Goal: Answer question/provide support

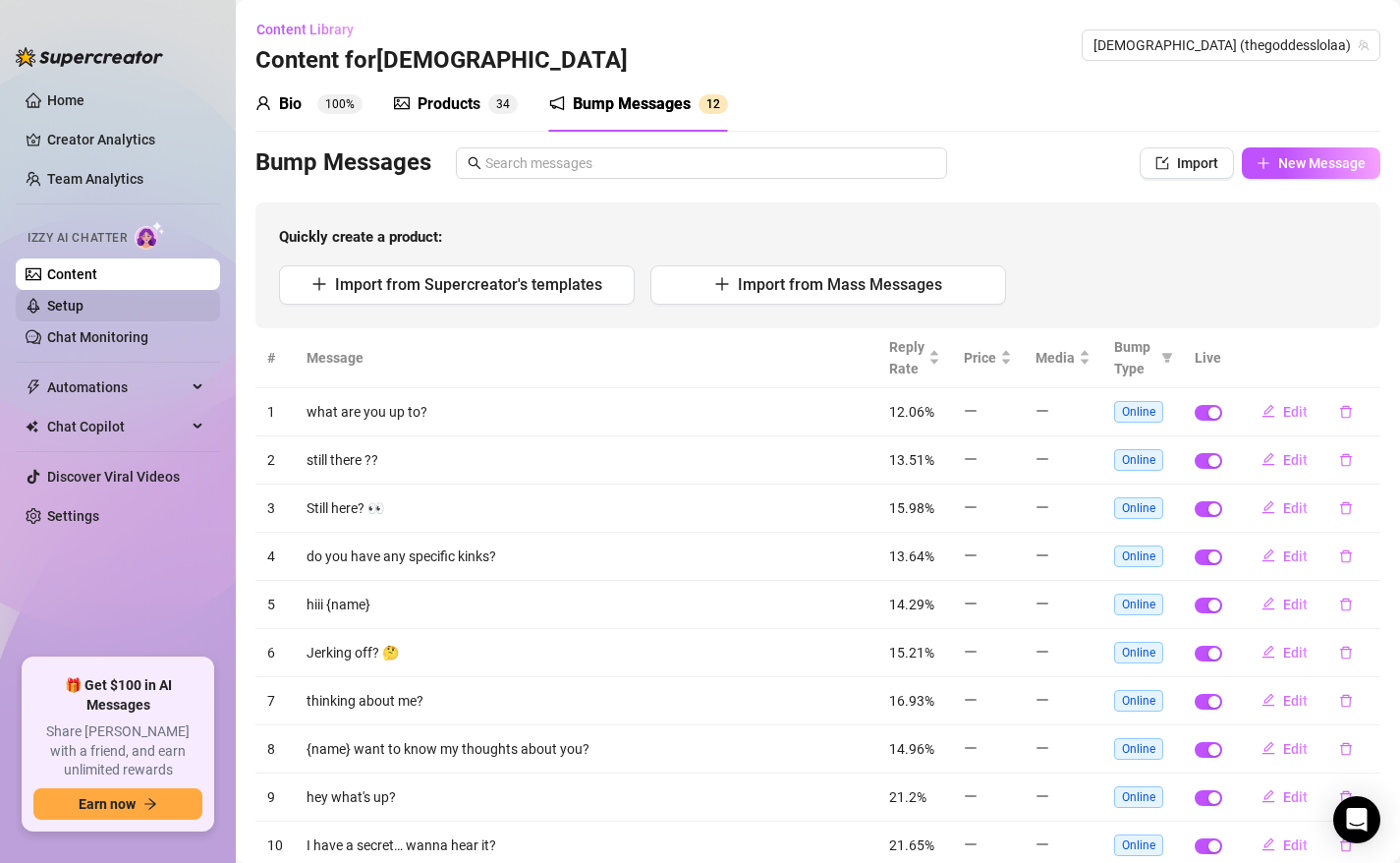
click at [84, 303] on link "Setup" at bounding box center [65, 306] width 36 height 16
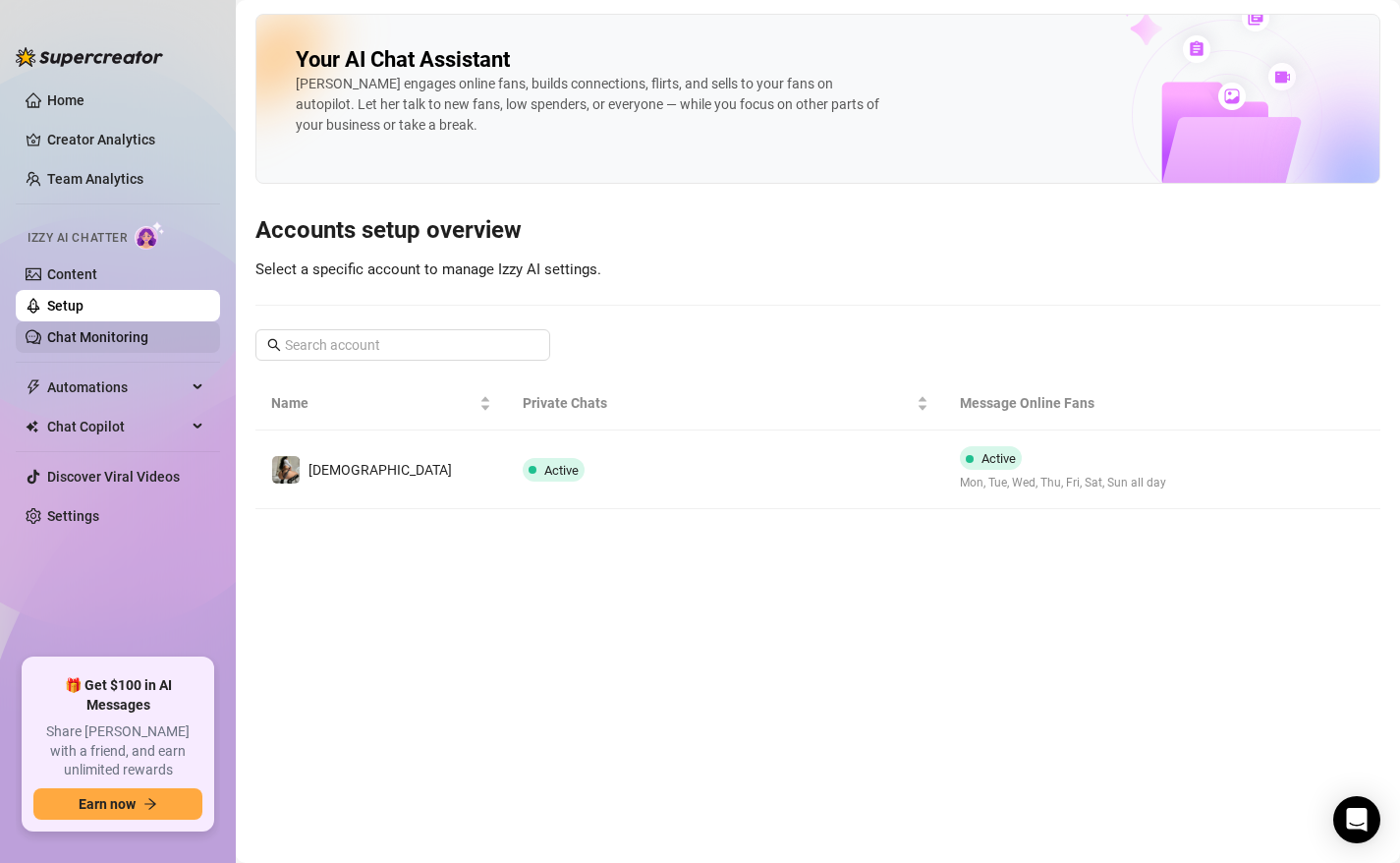
click at [145, 345] on link "Chat Monitoring" at bounding box center [97, 337] width 101 height 16
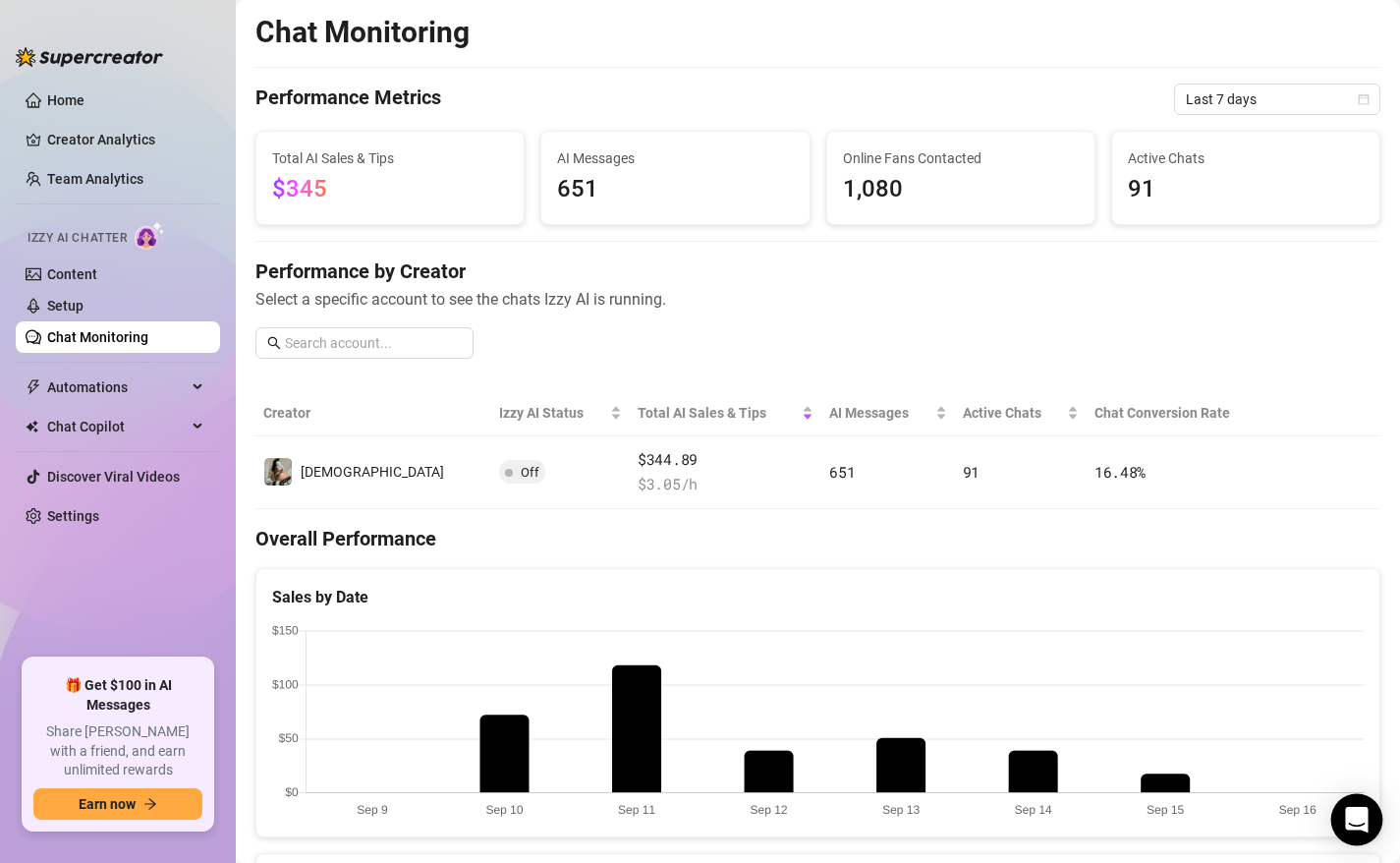
click at [1340, 810] on div "Open Intercom Messenger" at bounding box center [1357, 820] width 52 height 52
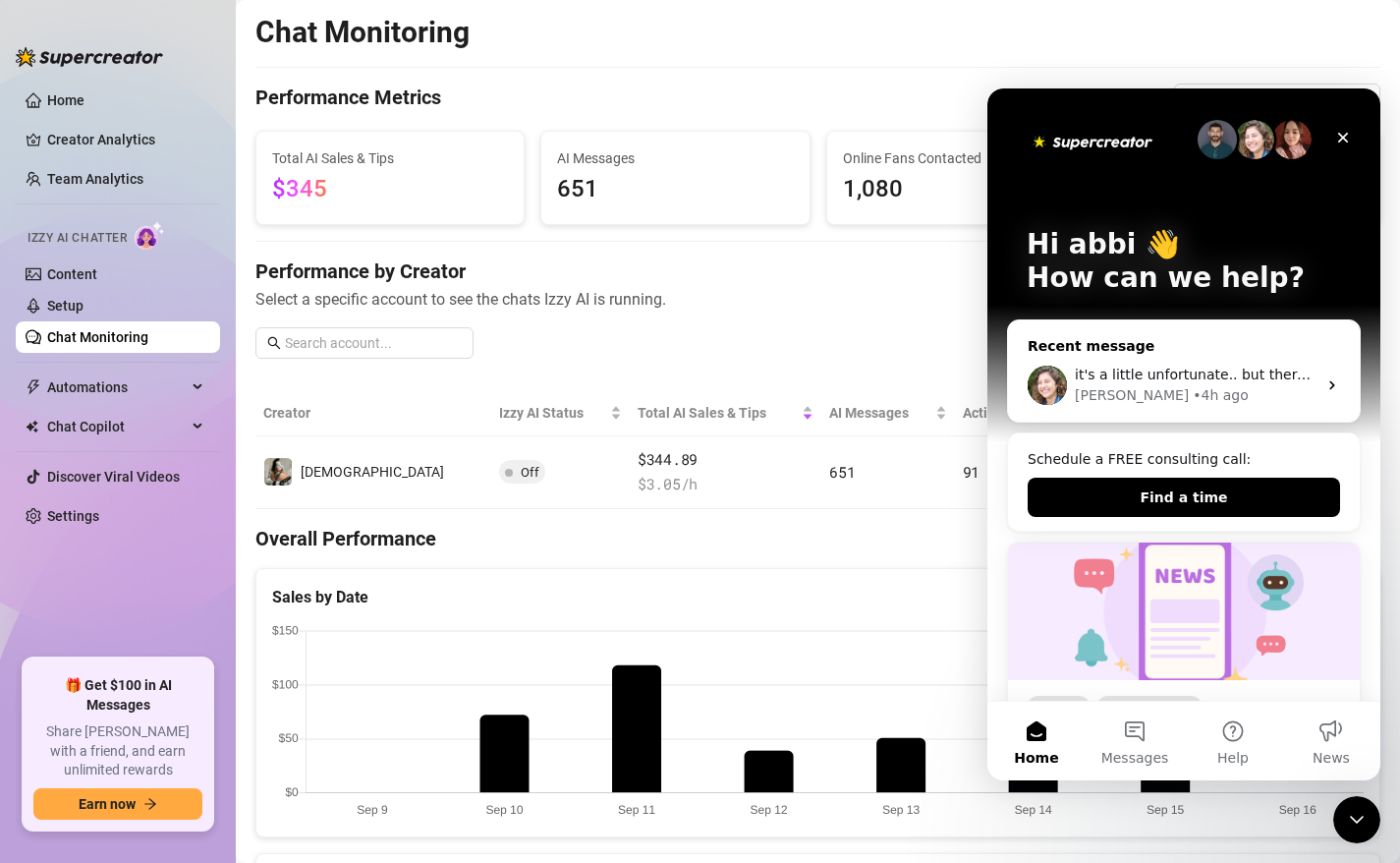
click at [1257, 391] on div "[PERSON_NAME] • 4h ago" at bounding box center [1196, 395] width 242 height 21
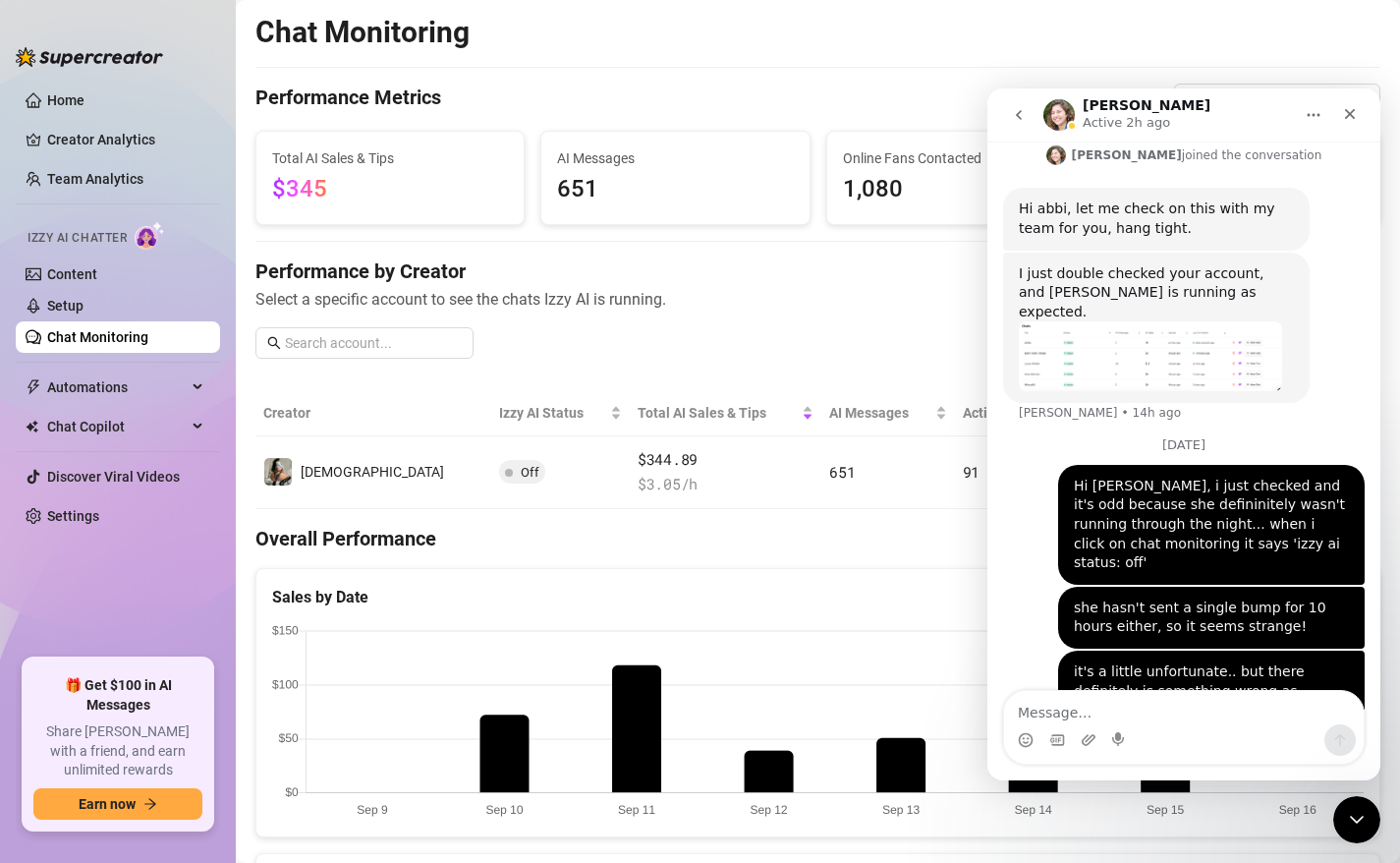
scroll to position [1300, 0]
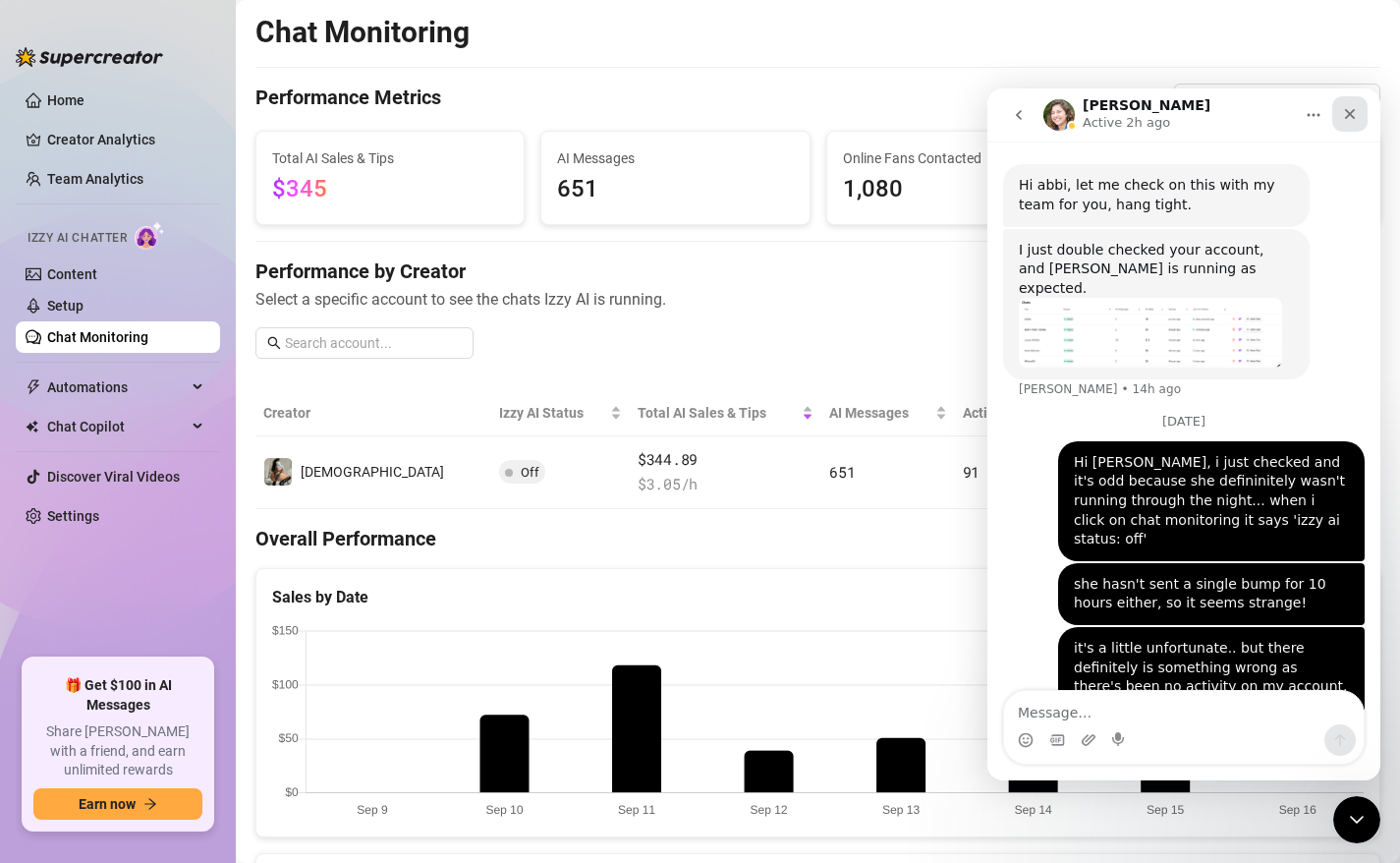
click at [1354, 117] on icon "Close" at bounding box center [1350, 114] width 11 height 11
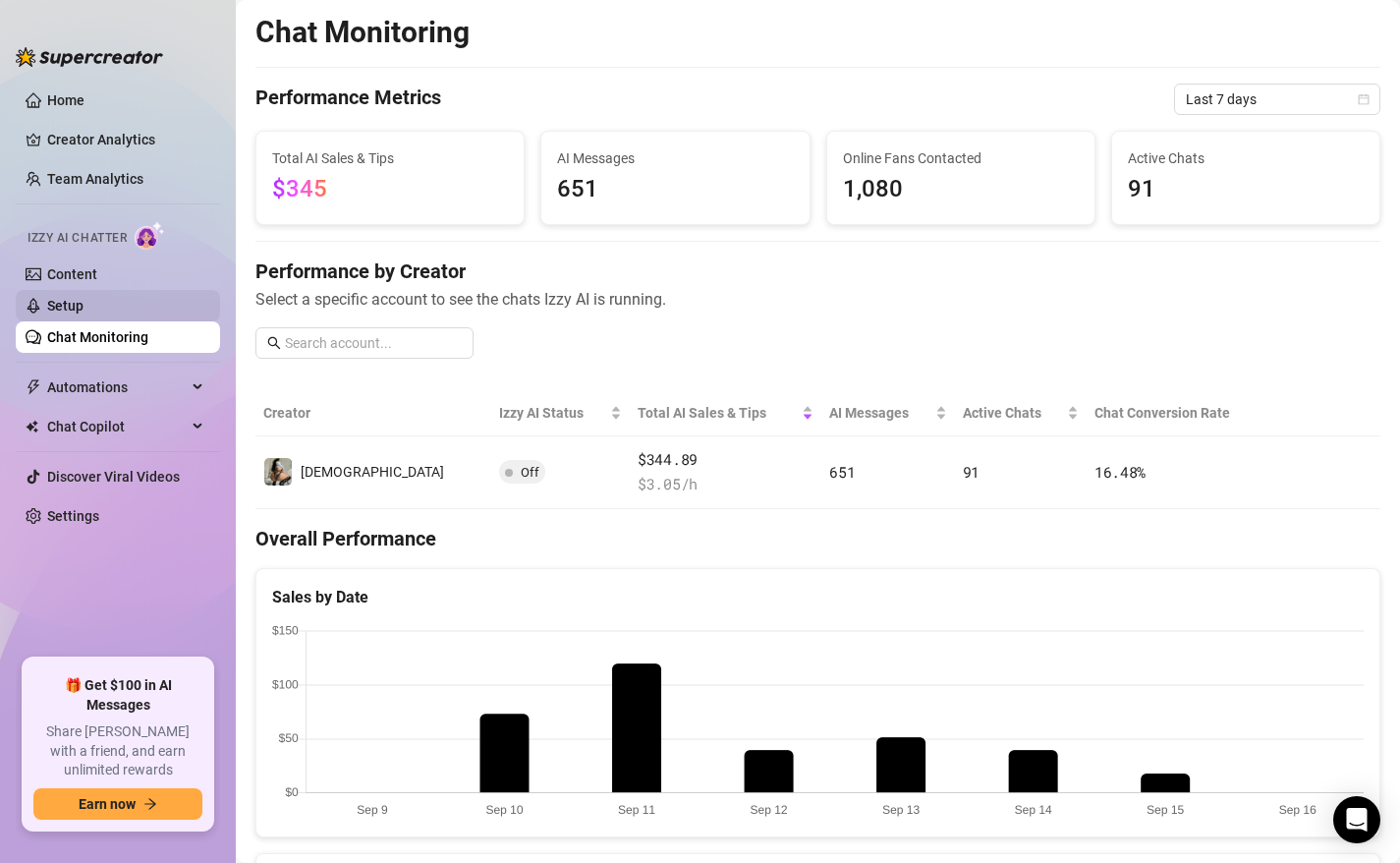
click at [84, 313] on link "Setup" at bounding box center [65, 306] width 36 height 16
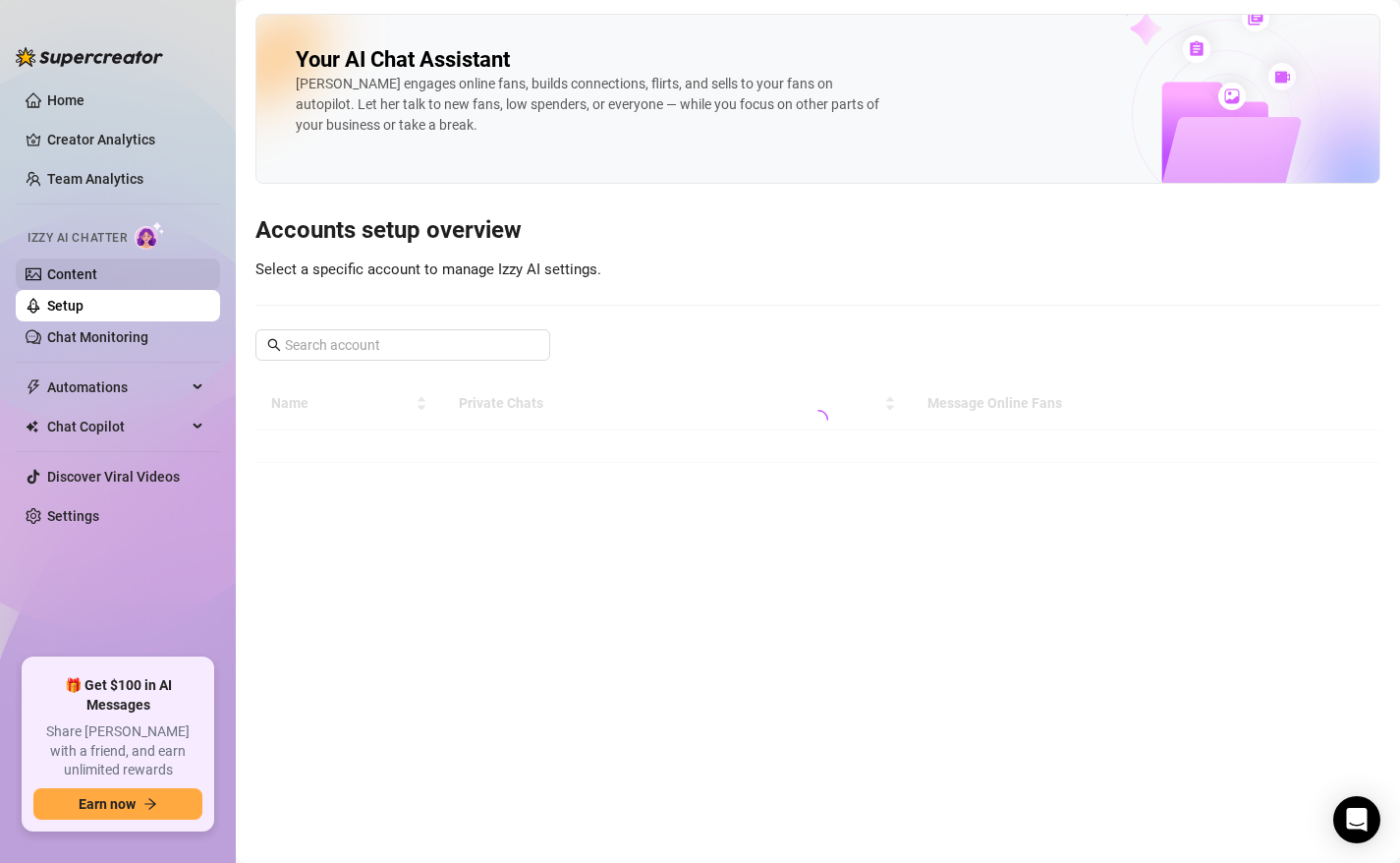
click at [97, 272] on link "Content" at bounding box center [72, 274] width 50 height 16
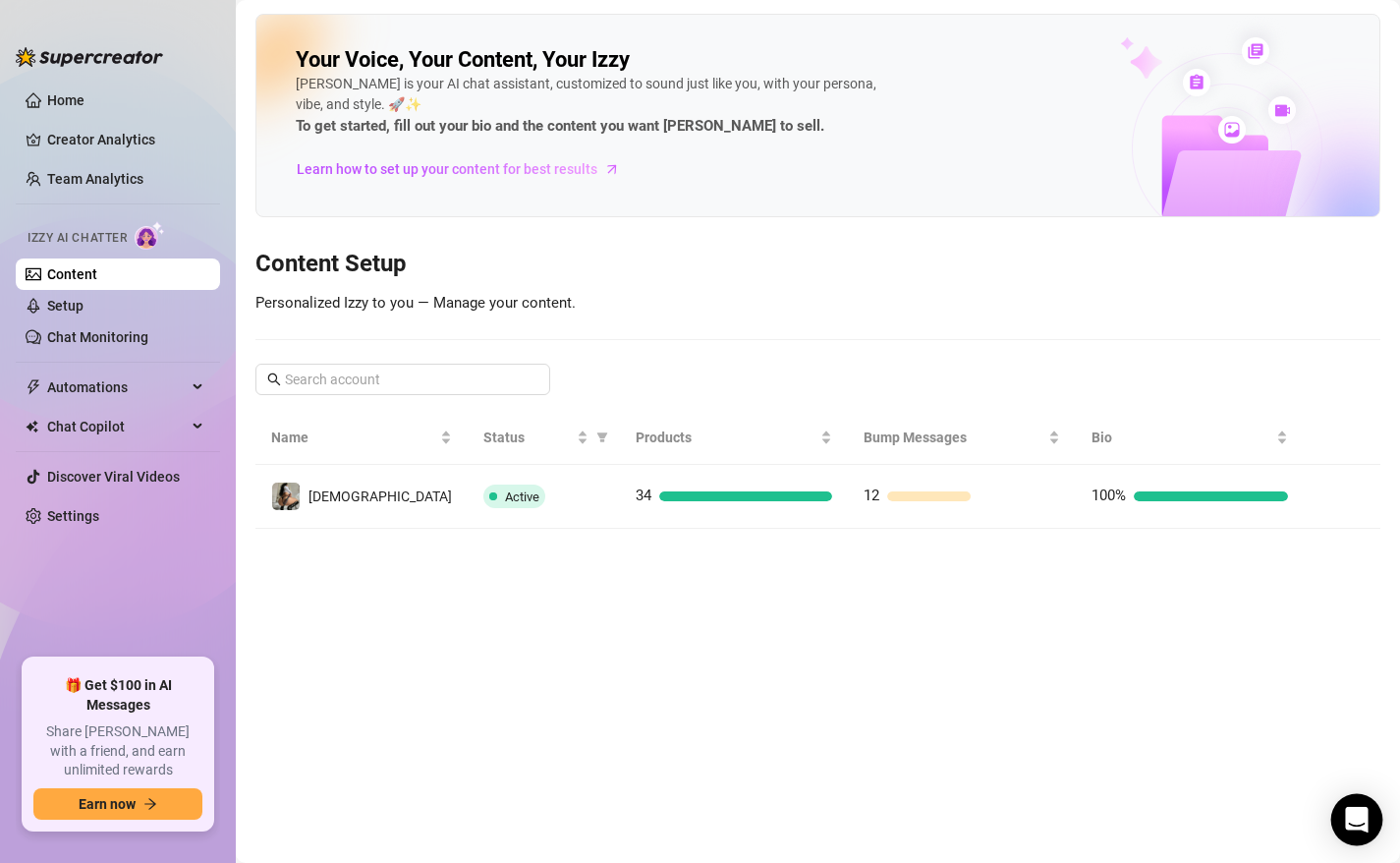
click at [1361, 830] on div "Open Intercom Messenger" at bounding box center [1357, 820] width 52 height 52
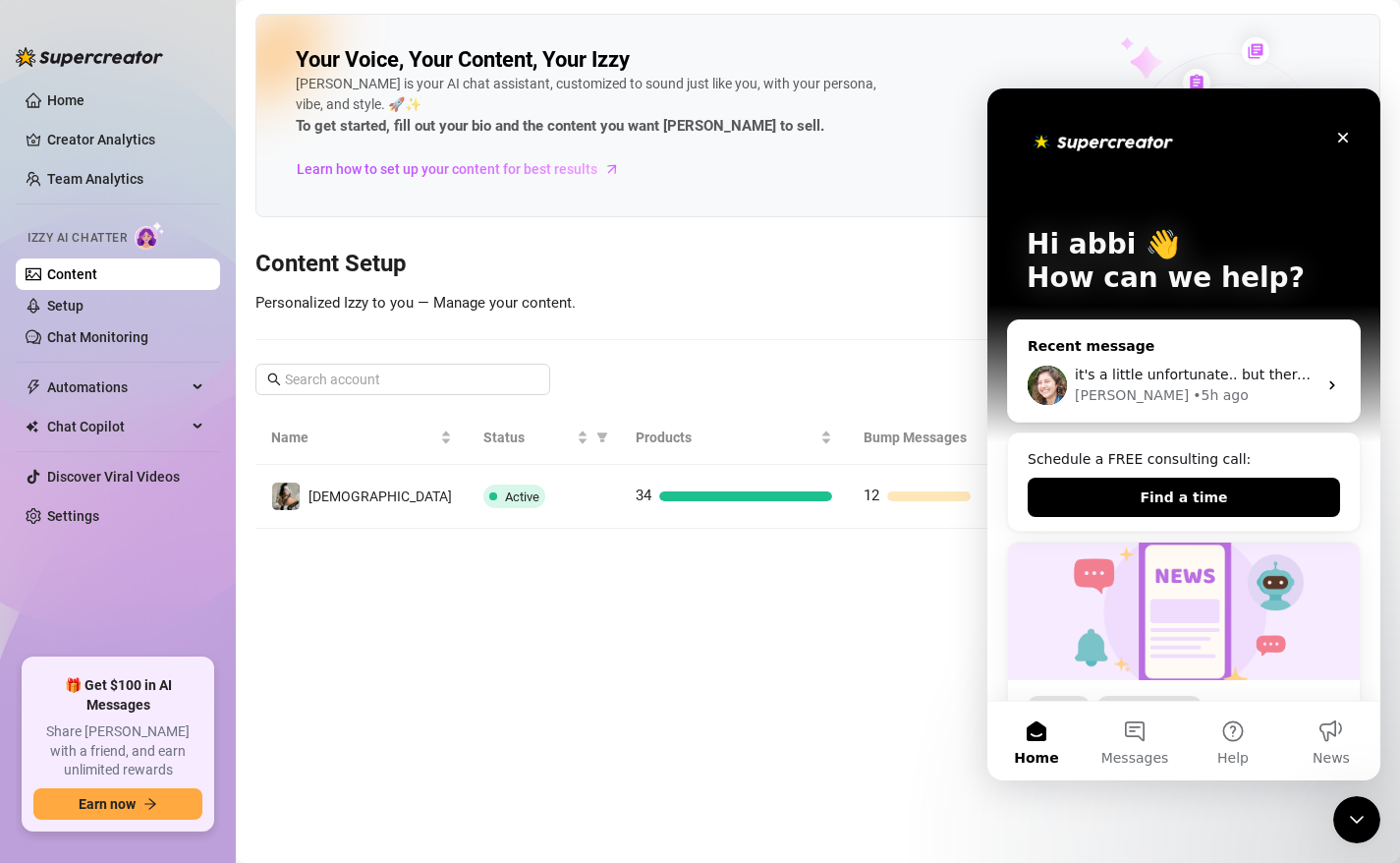
click at [1298, 405] on div "Ella • 5h ago" at bounding box center [1196, 395] width 242 height 21
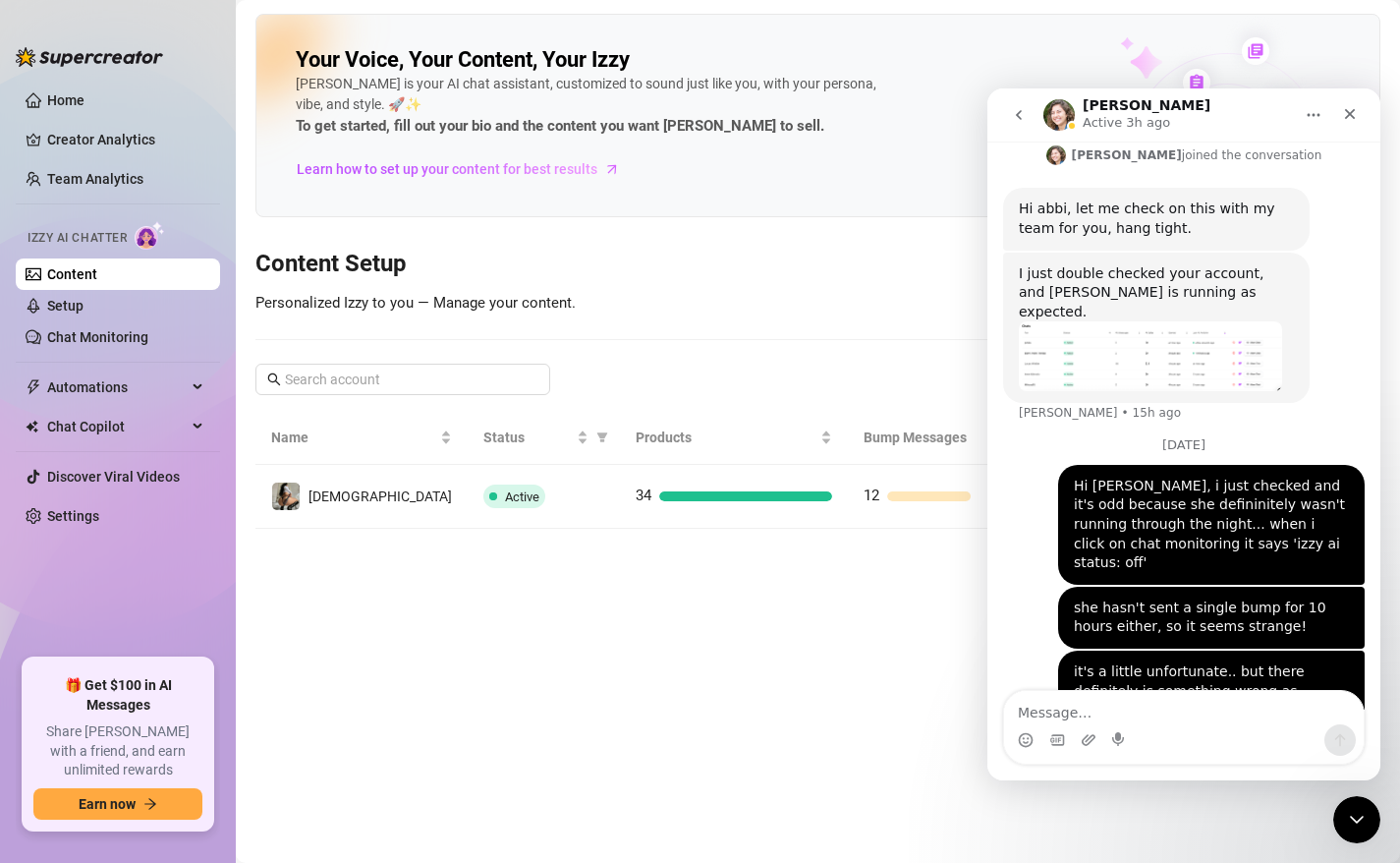
scroll to position [1300, 0]
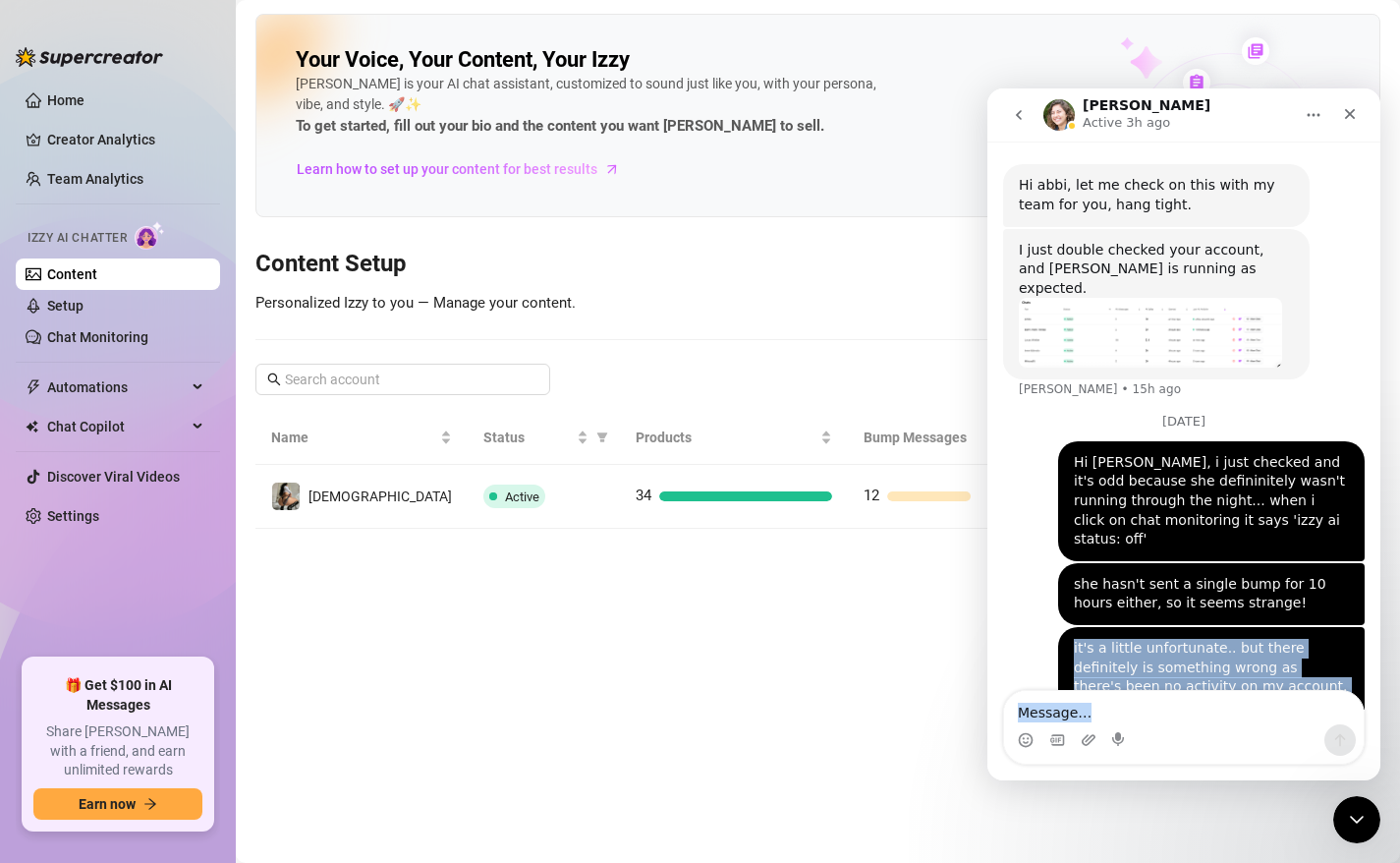
drag, startPoint x: 1248, startPoint y: 583, endPoint x: 1195, endPoint y: 822, distance: 245.5
click at [1195, 780] on html "Ella Active 3h ago Ask us anything, or share your feedback :) September 15 Hey,…" at bounding box center [1183, 434] width 393 height 692
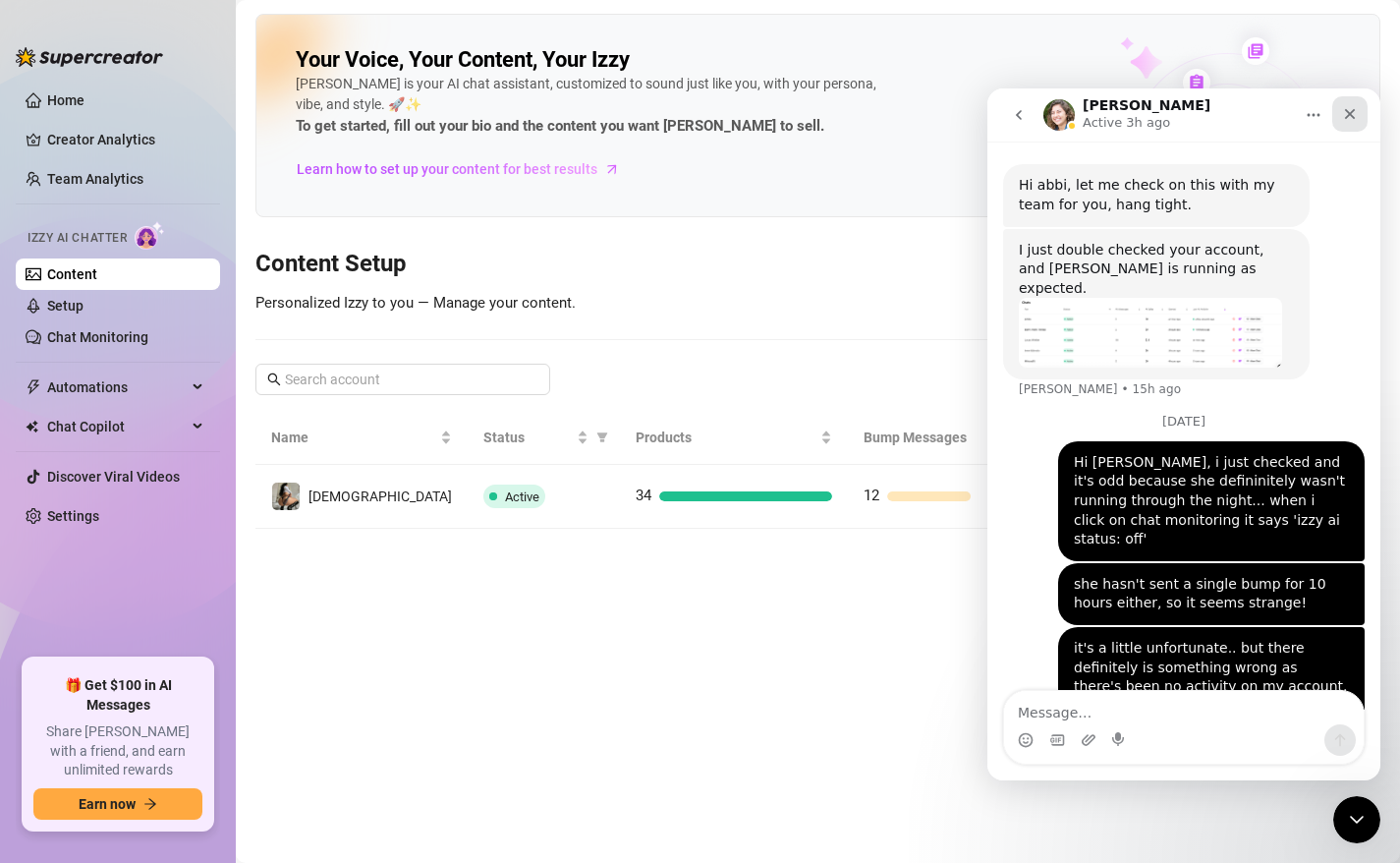
click at [1355, 113] on icon "Close" at bounding box center [1350, 114] width 16 height 16
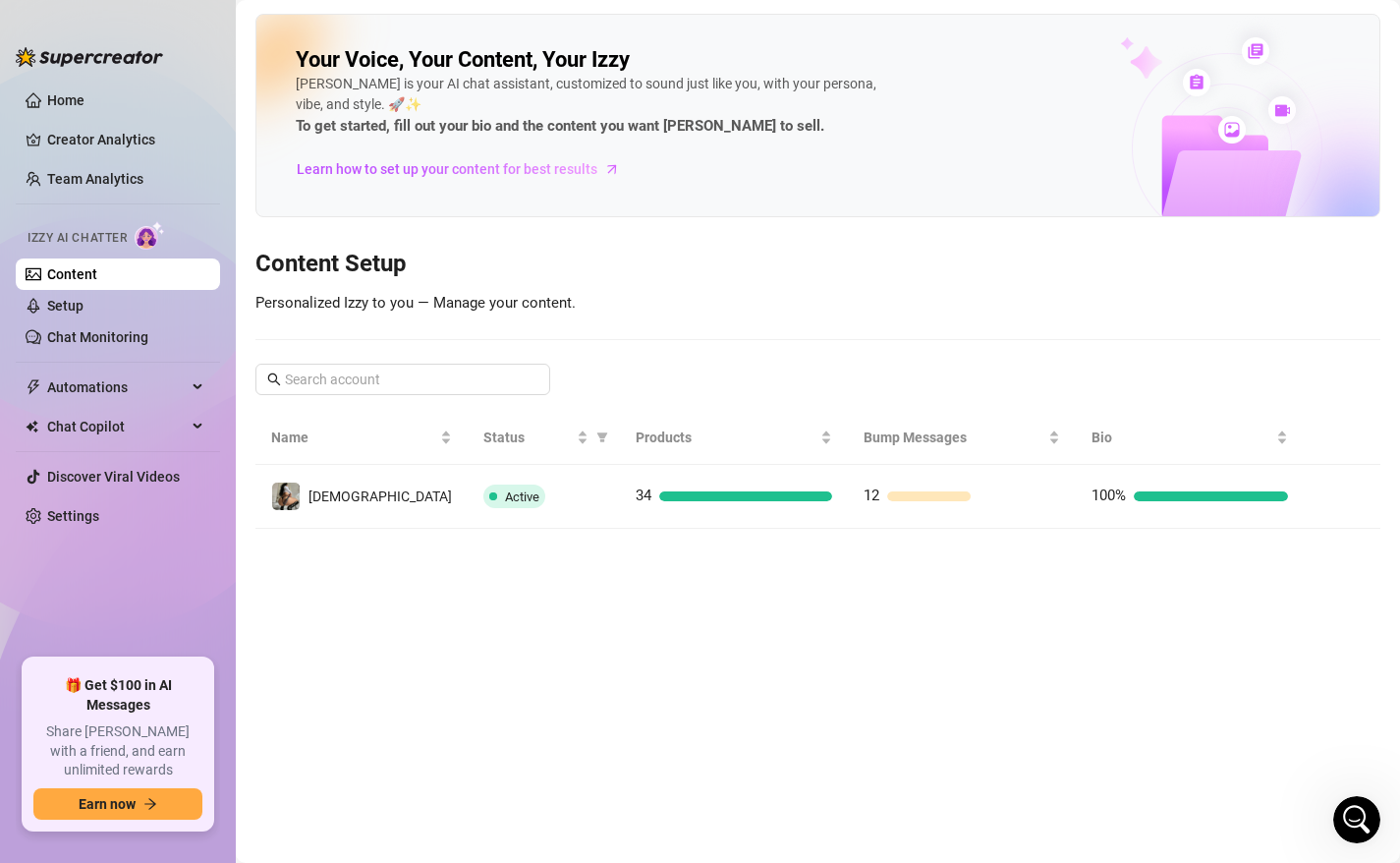
scroll to position [1351, 0]
